Goal: Task Accomplishment & Management: Complete application form

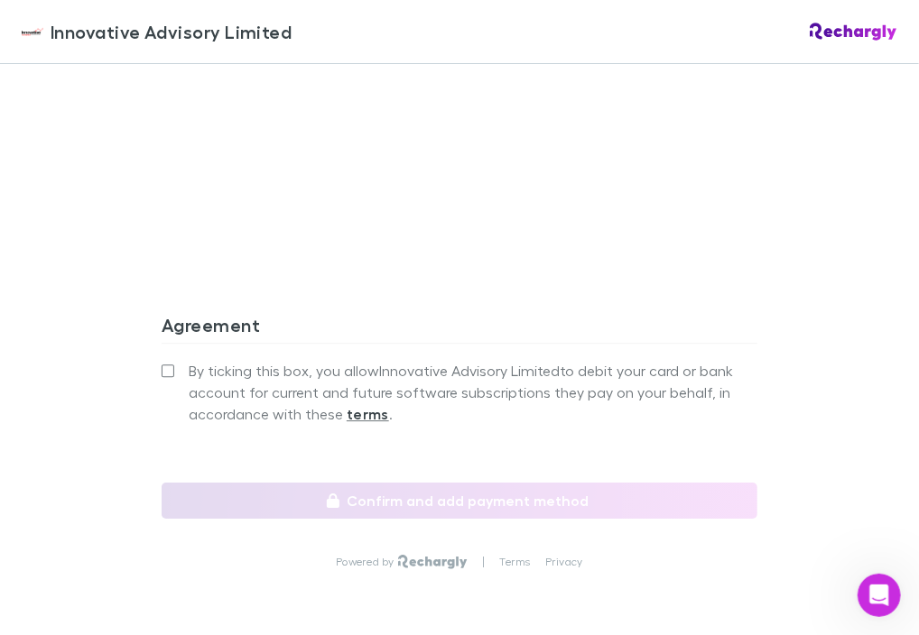
scroll to position [1658, 0]
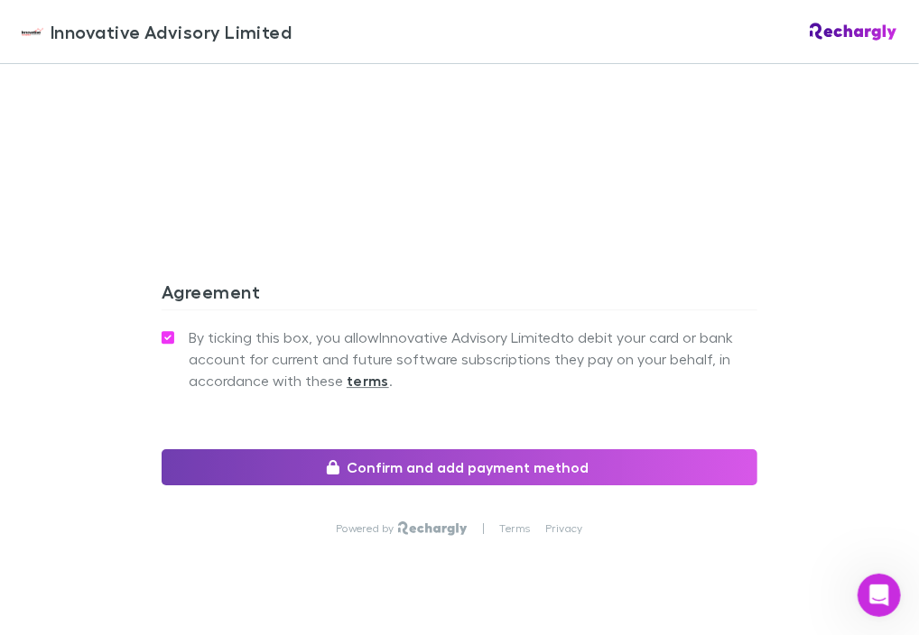
click at [386, 450] on button "Confirm and add payment method" at bounding box center [460, 468] width 596 height 36
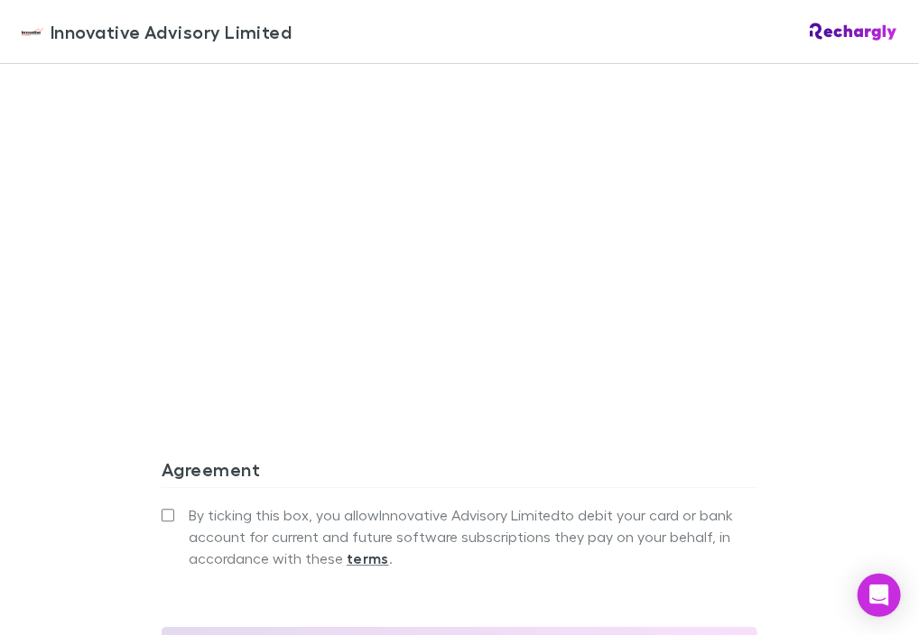
scroll to position [1516, 0]
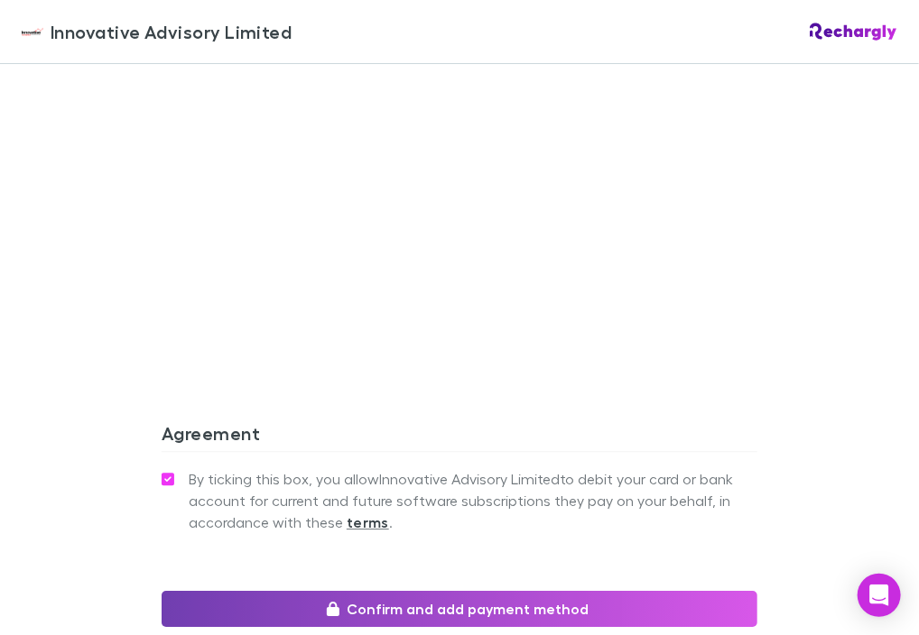
click at [376, 591] on button "Confirm and add payment method" at bounding box center [460, 609] width 596 height 36
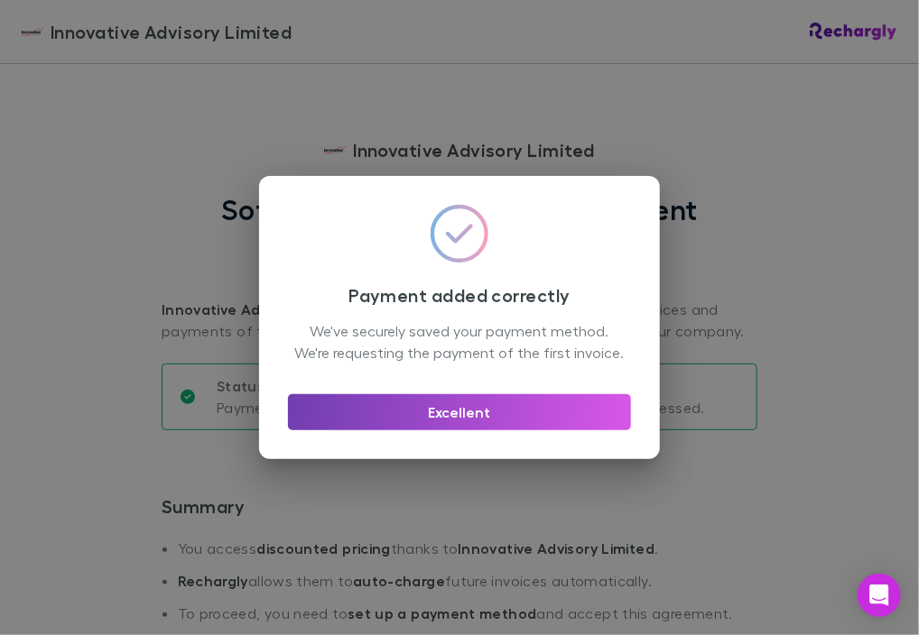
click at [469, 414] on button "Excellent" at bounding box center [459, 412] width 343 height 36
